Goal: Complete application form: Complete application form

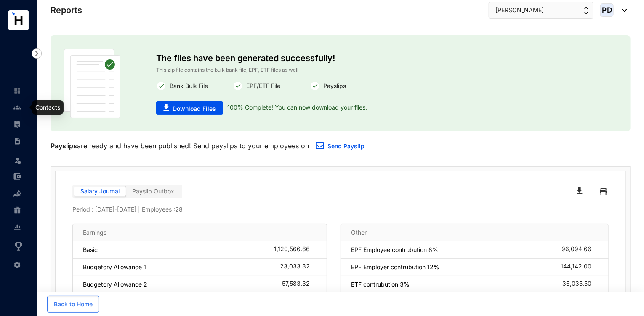
click at [15, 110] on img at bounding box center [17, 108] width 8 height 8
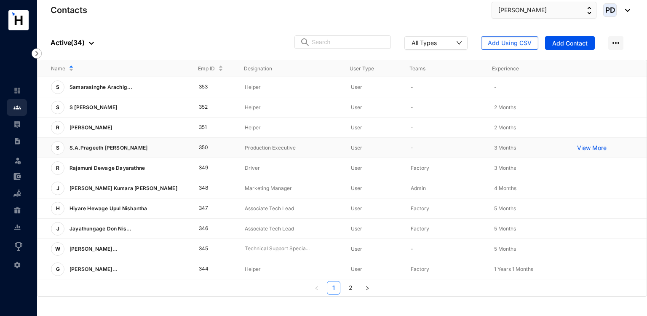
click at [204, 147] on td "350" at bounding box center [208, 148] width 46 height 20
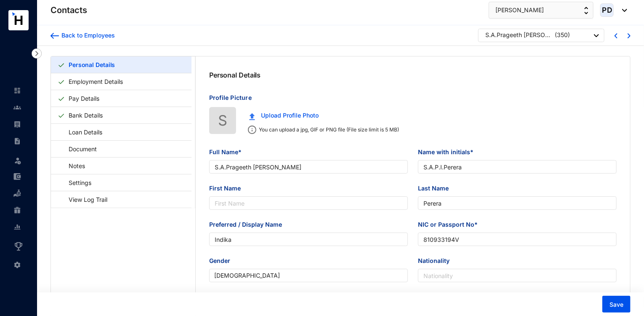
type input "S.A.Prageeth [PERSON_NAME]"
type input "S.A.P.I.Perera"
type input "Perera"
type input "Indika"
type input "810933194V"
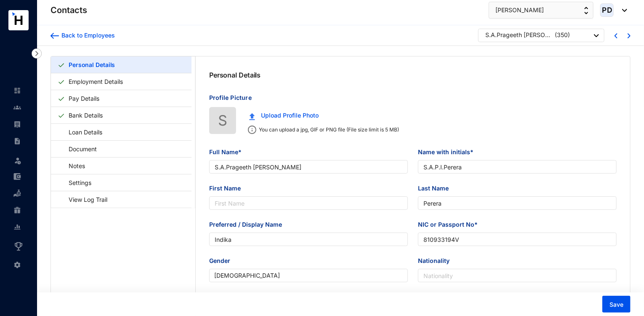
type input "37 (R) , [PERSON_NAME], Niwandama South, [GEOGRAPHIC_DATA]."
type input "[DATE]"
click at [105, 79] on link "Employment Details" at bounding box center [95, 81] width 61 height 17
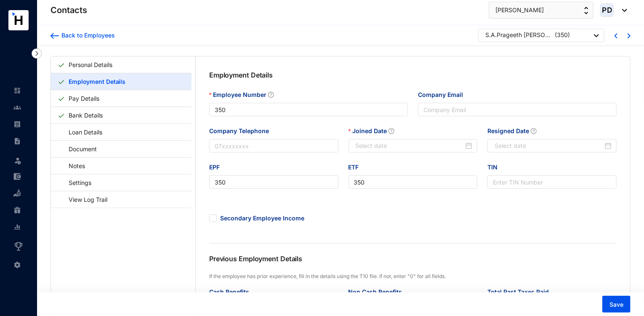
type input "[DATE]"
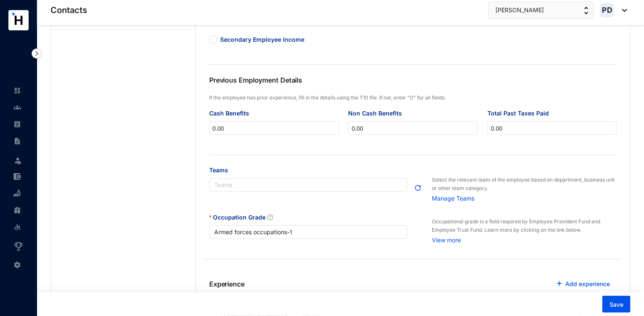
scroll to position [179, 0]
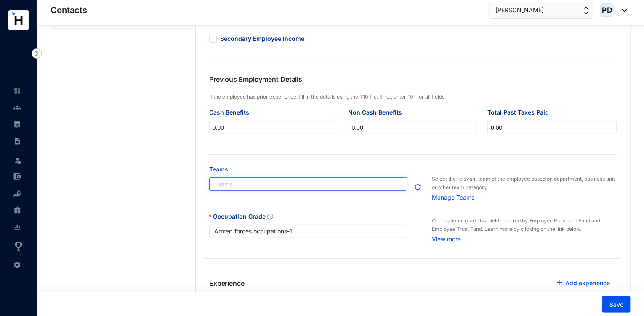
click at [321, 185] on div at bounding box center [304, 184] width 186 height 7
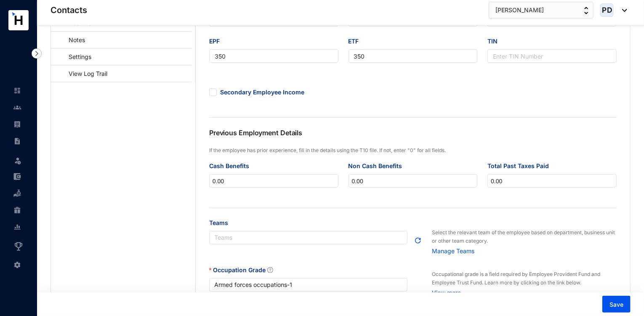
scroll to position [129, 0]
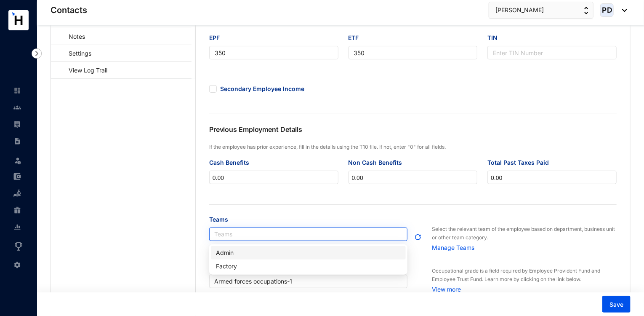
click at [262, 236] on div at bounding box center [304, 234] width 186 height 7
click at [228, 256] on div "Admin" at bounding box center [308, 252] width 185 height 9
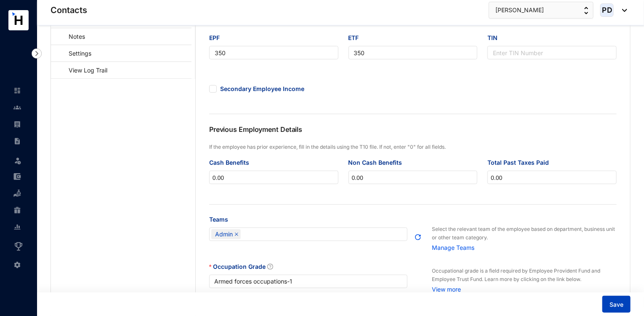
click at [614, 305] on span "Save" at bounding box center [617, 304] width 14 height 8
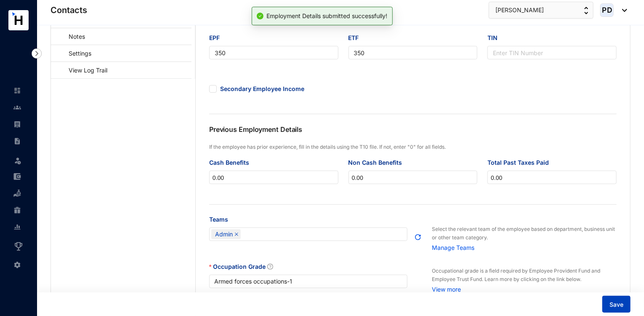
scroll to position [0, 0]
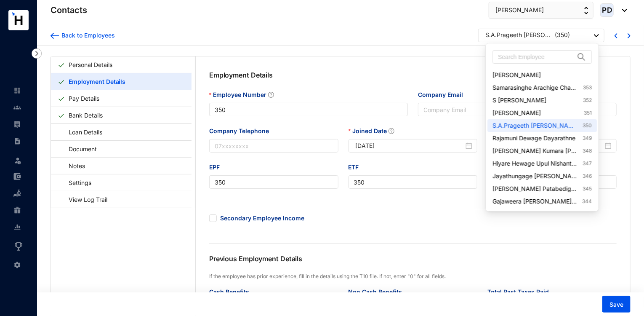
click at [584, 37] on div "[PERSON_NAME] ( 350 )" at bounding box center [543, 36] width 114 height 11
click at [565, 110] on link "[PERSON_NAME] 351" at bounding box center [542, 113] width 99 height 8
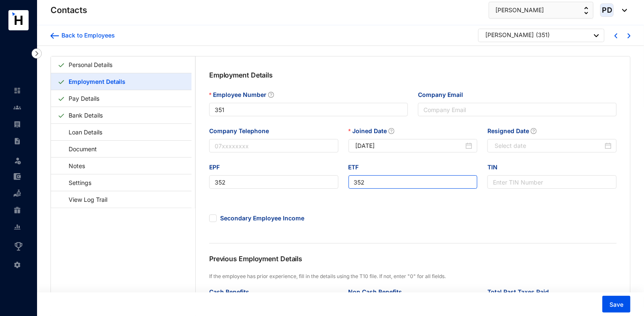
type input "351"
type input "352"
type input "[DATE]"
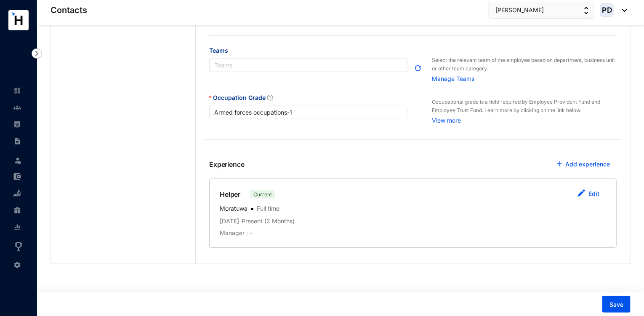
scroll to position [300, 0]
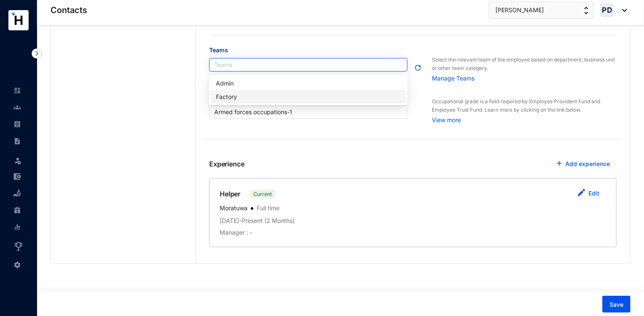
click at [297, 67] on div at bounding box center [304, 64] width 186 height 7
click at [234, 95] on div "Factory" at bounding box center [308, 96] width 185 height 9
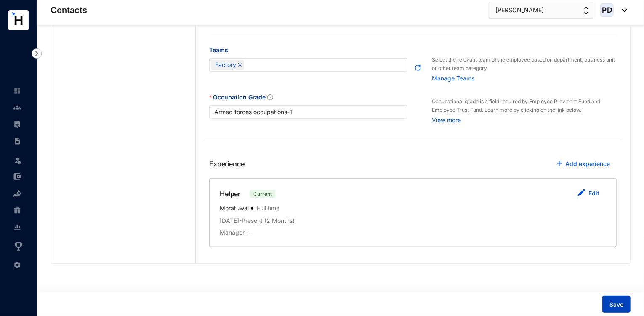
click at [615, 305] on span "Save" at bounding box center [617, 304] width 14 height 8
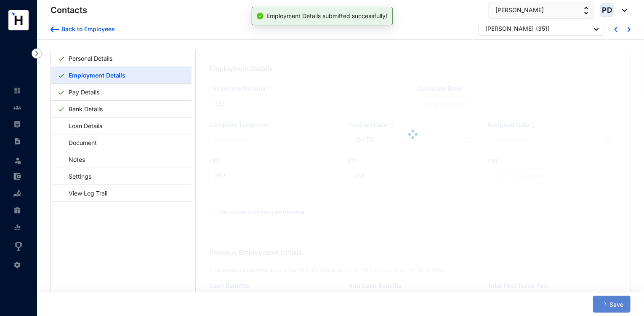
scroll to position [0, 0]
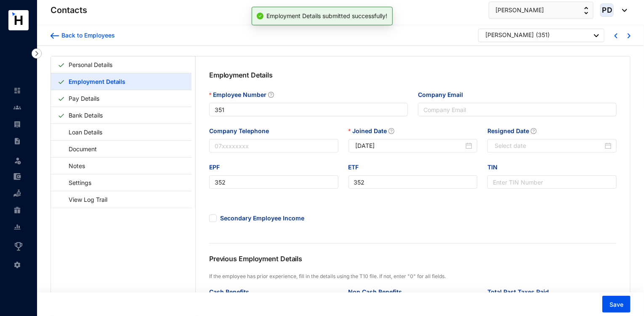
click at [534, 36] on div "[PERSON_NAME]" at bounding box center [510, 35] width 48 height 8
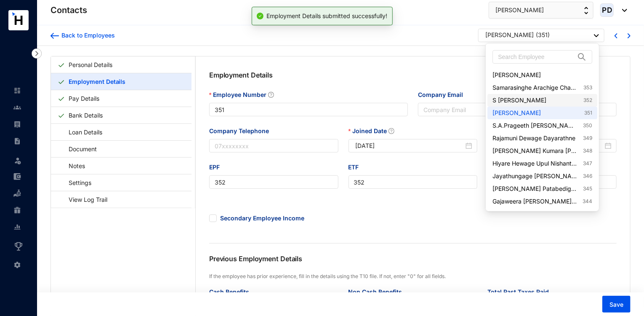
click at [548, 101] on link "S [PERSON_NAME] 352" at bounding box center [542, 100] width 99 height 8
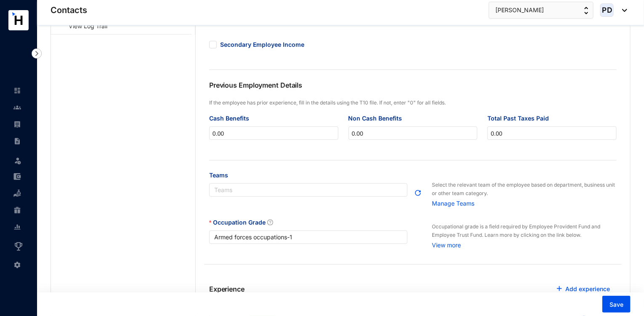
type input "352"
type input "351"
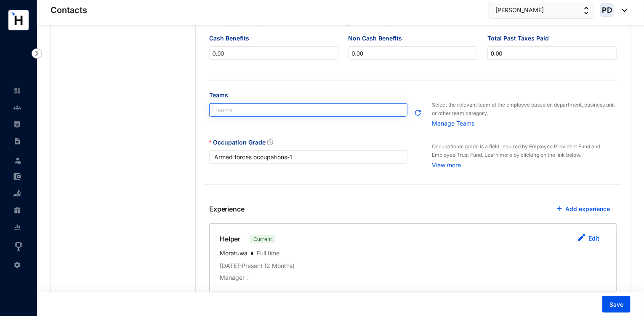
click at [249, 112] on div at bounding box center [304, 110] width 186 height 7
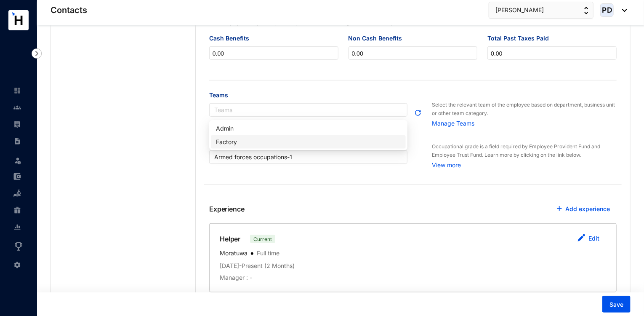
click at [230, 144] on div "Factory" at bounding box center [308, 141] width 185 height 9
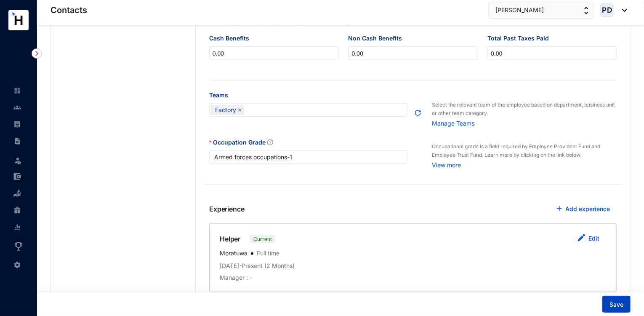
click at [617, 302] on span "Save" at bounding box center [617, 304] width 14 height 8
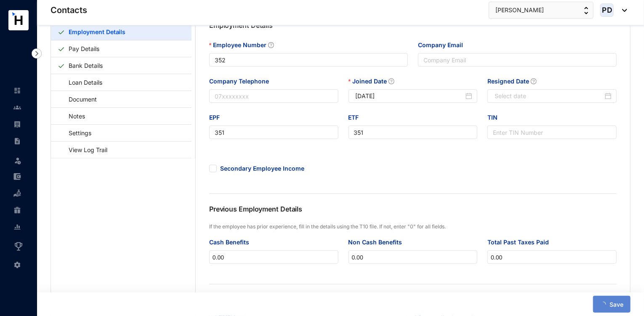
scroll to position [0, 0]
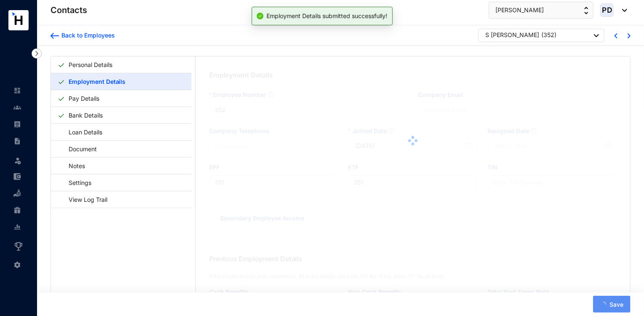
click at [561, 32] on div "S [PERSON_NAME] ( 352 )" at bounding box center [543, 36] width 114 height 11
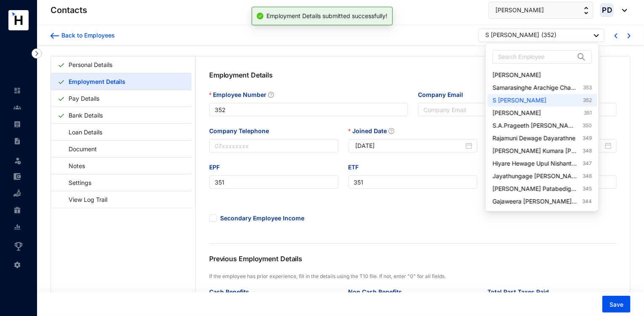
click at [558, 37] on div "S [PERSON_NAME] ( 352 )" at bounding box center [543, 36] width 114 height 11
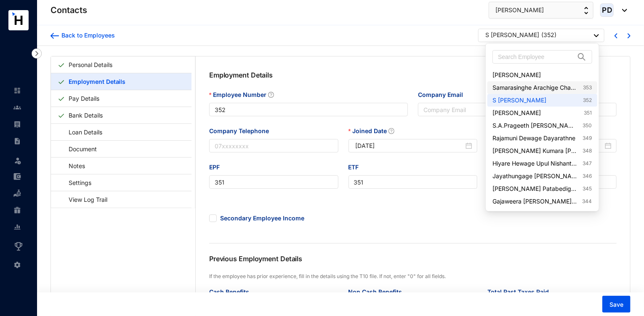
click at [550, 87] on link "Samarasinghe Arachige Chamara Chamith [PERSON_NAME] 353" at bounding box center [542, 87] width 99 height 8
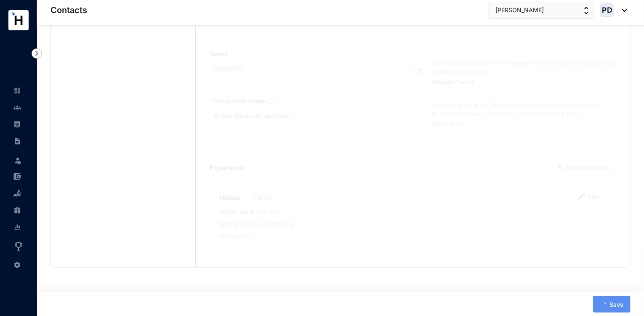
scroll to position [300, 0]
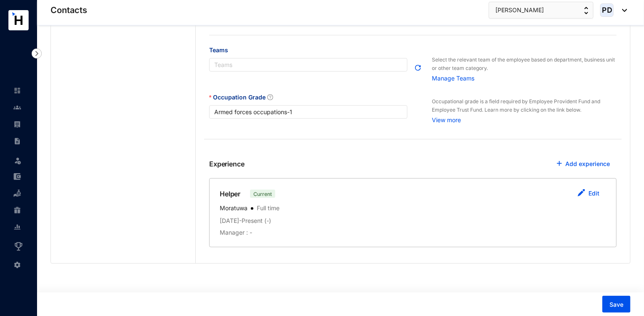
type input "353"
type input "[DATE]"
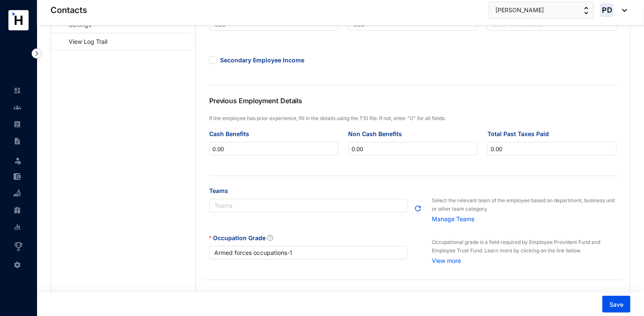
scroll to position [157, 0]
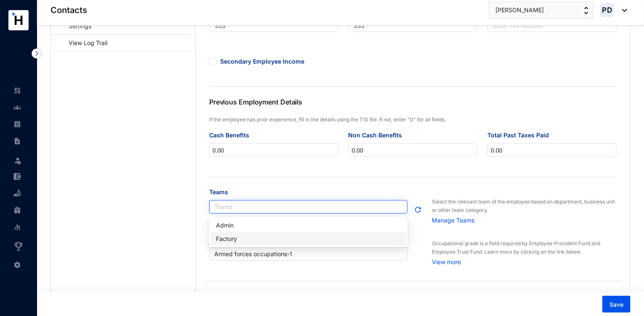
click at [258, 212] on div "Teams" at bounding box center [308, 206] width 198 height 13
click at [238, 238] on div "Factory" at bounding box center [308, 238] width 185 height 9
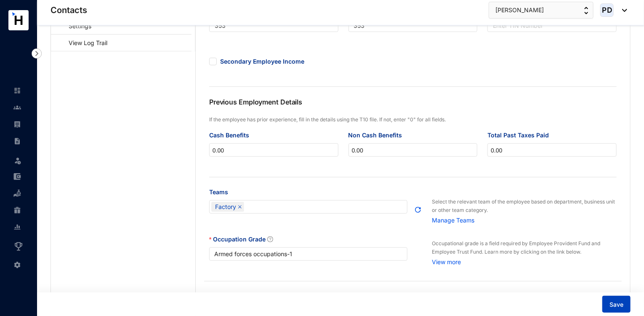
click at [615, 308] on span "Save" at bounding box center [617, 304] width 14 height 8
